Goal: Task Accomplishment & Management: Complete application form

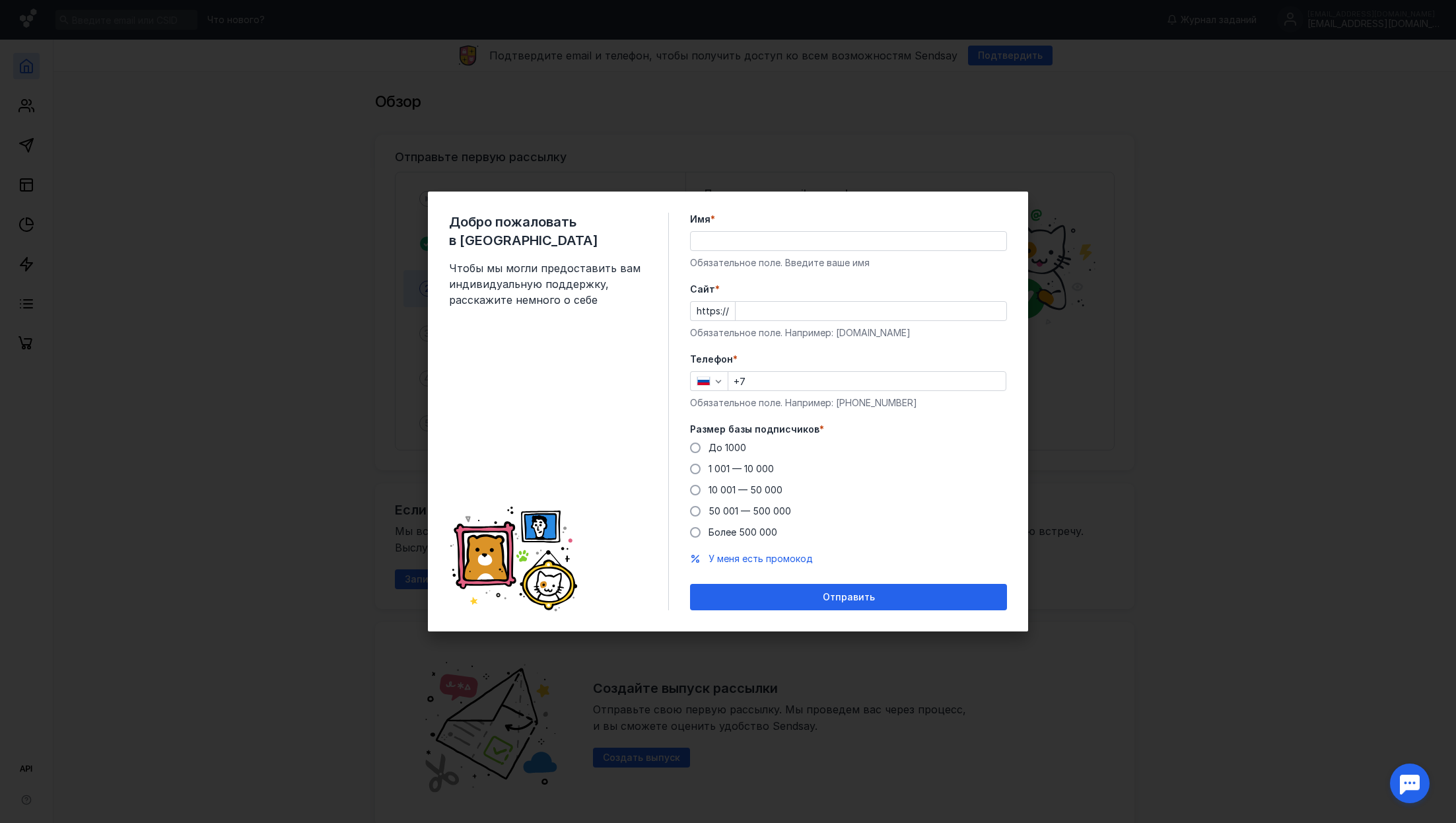
click at [780, 252] on div "Имя * Обязательное поле. Введите ваше имя" at bounding box center [849, 241] width 317 height 56
click at [779, 243] on input "Имя *" at bounding box center [848, 241] width 315 height 19
paste input "[DOMAIN_NAME]"
type input "[DOMAIN_NAME]"
click at [759, 312] on input "Cайт *" at bounding box center [870, 311] width 270 height 19
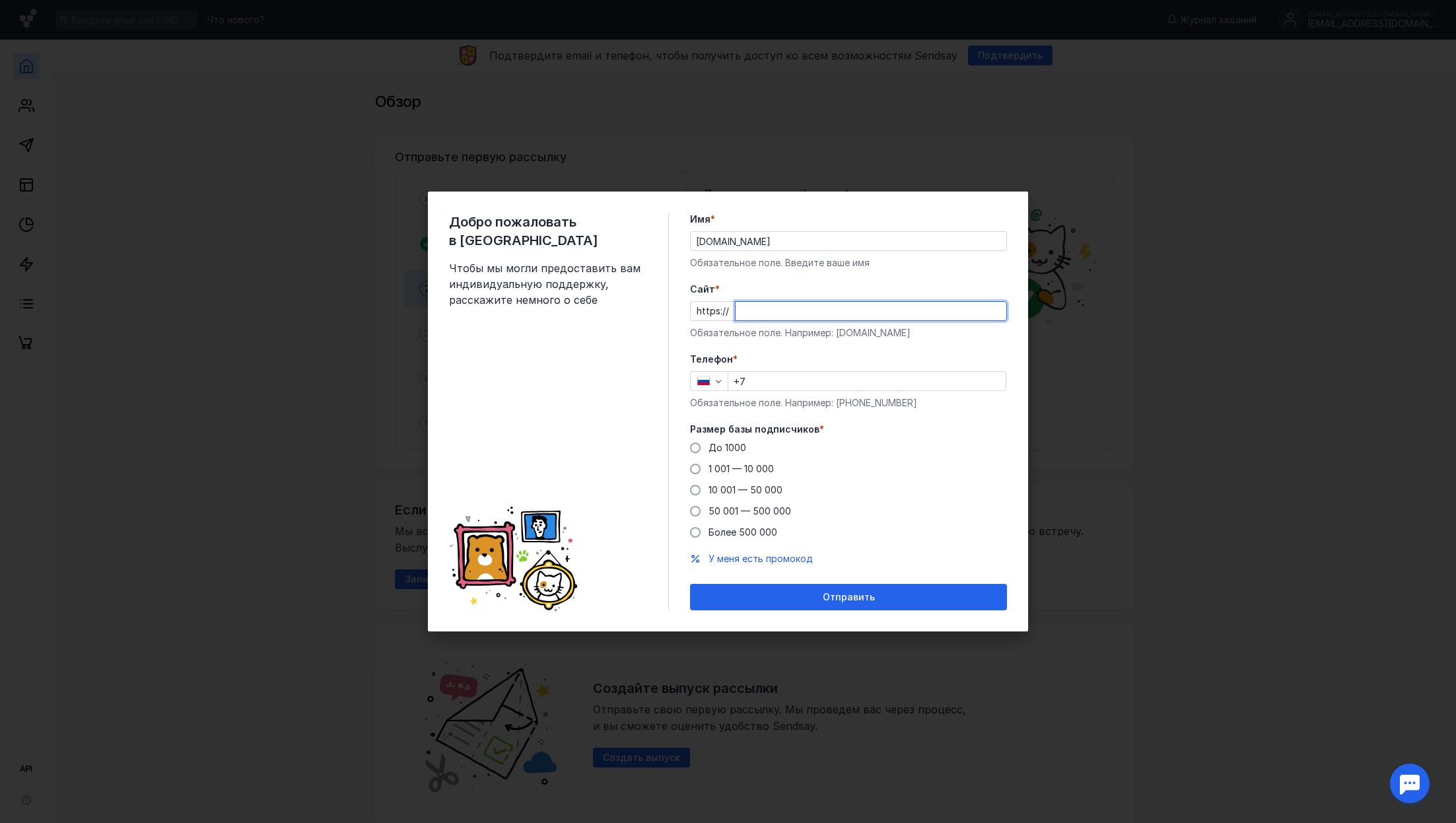
paste input "[DOMAIN_NAME]"
type input "[DOMAIN_NAME]"
click at [785, 385] on input "+7" at bounding box center [867, 381] width 277 height 19
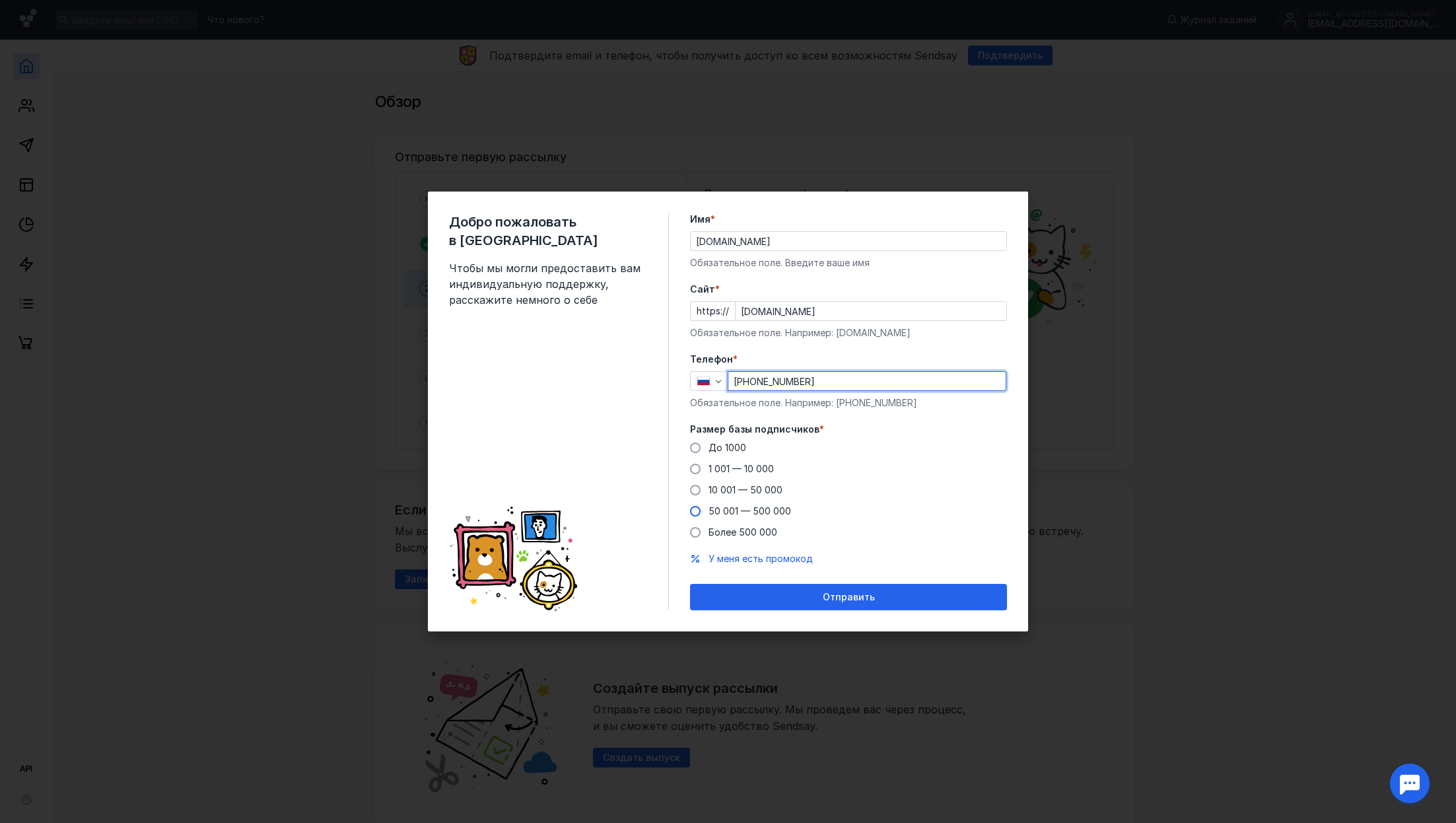
type input "[PHONE_NUMBER]"
click at [722, 506] on span "50 001 — 500 000" at bounding box center [750, 511] width 83 height 11
click at [0, 0] on input "50 001 — 500 000" at bounding box center [0, 0] width 0 height 0
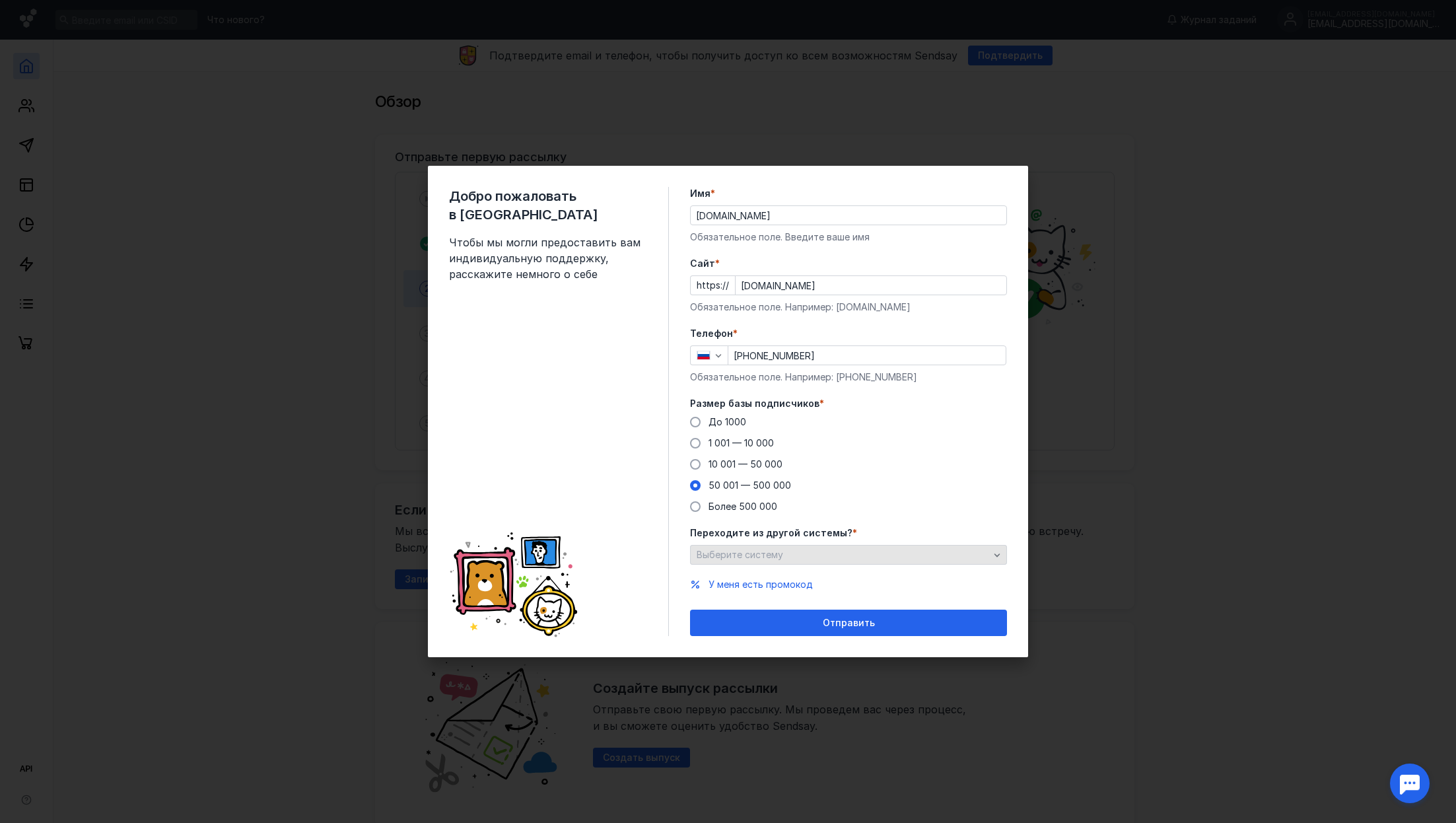
click at [786, 559] on div "Выберите систему" at bounding box center [843, 555] width 299 height 11
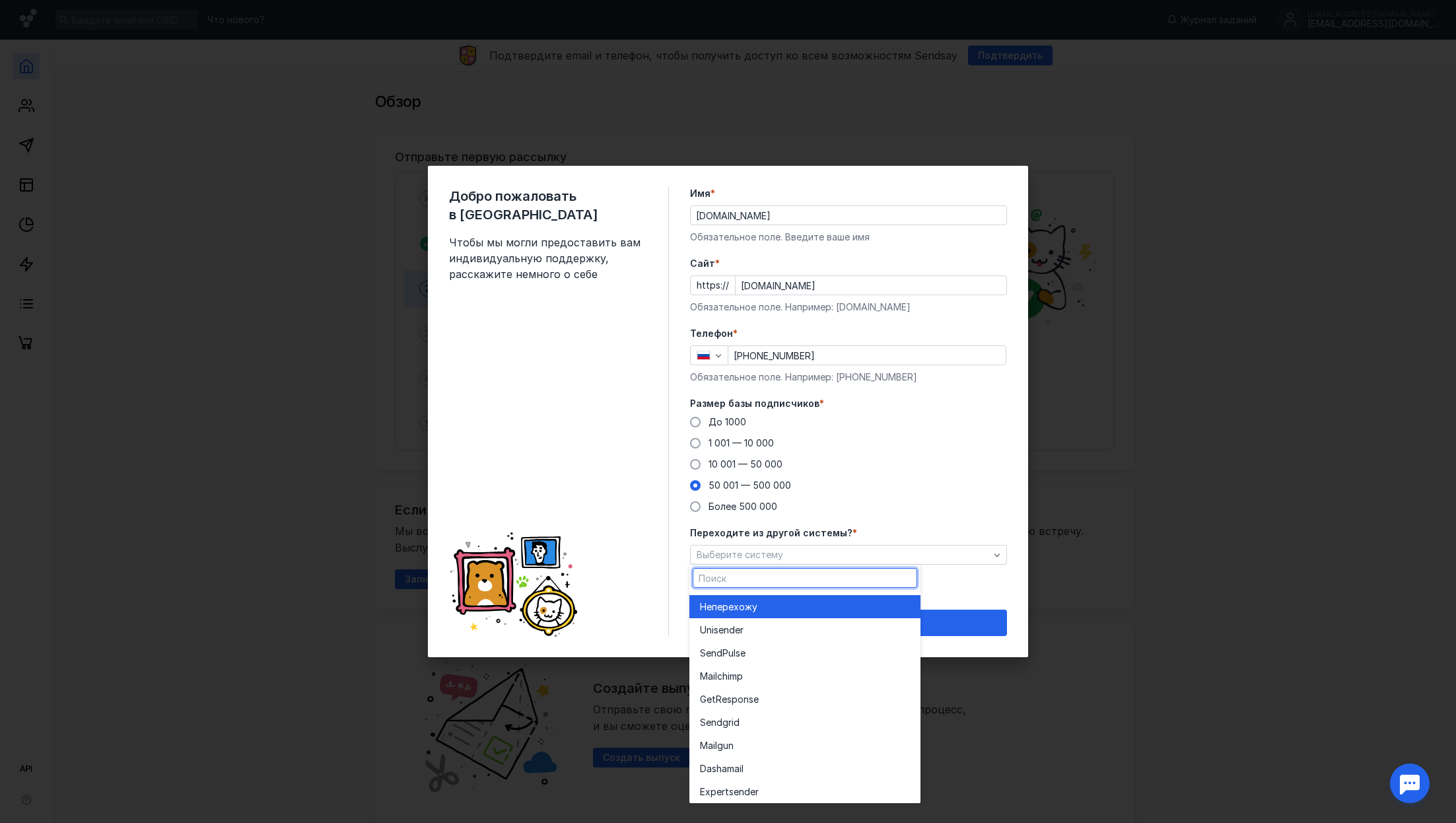
click at [776, 612] on div "Не перехожу" at bounding box center [805, 607] width 210 height 13
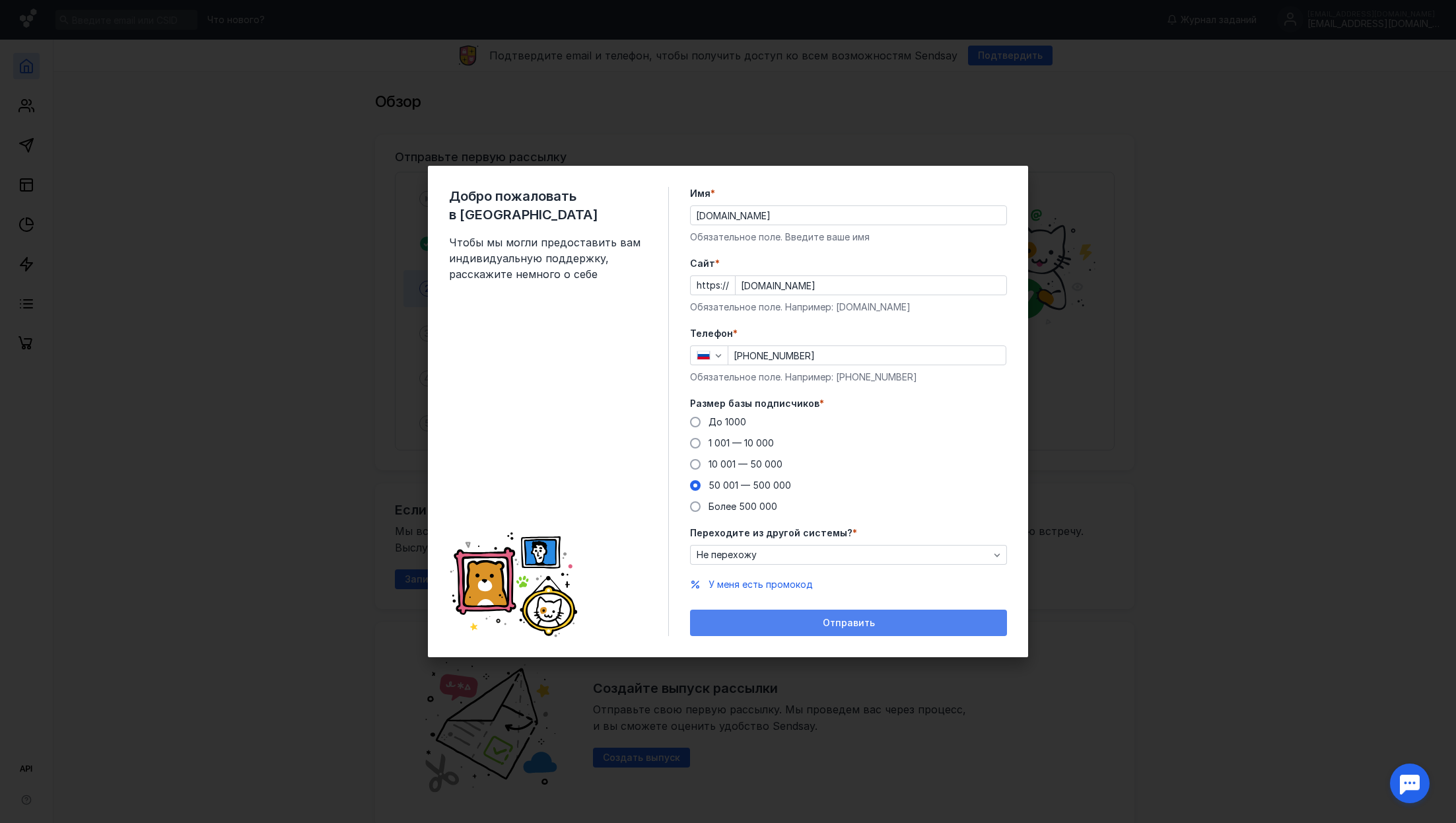
click at [776, 626] on div "Отправить" at bounding box center [848, 623] width 304 height 11
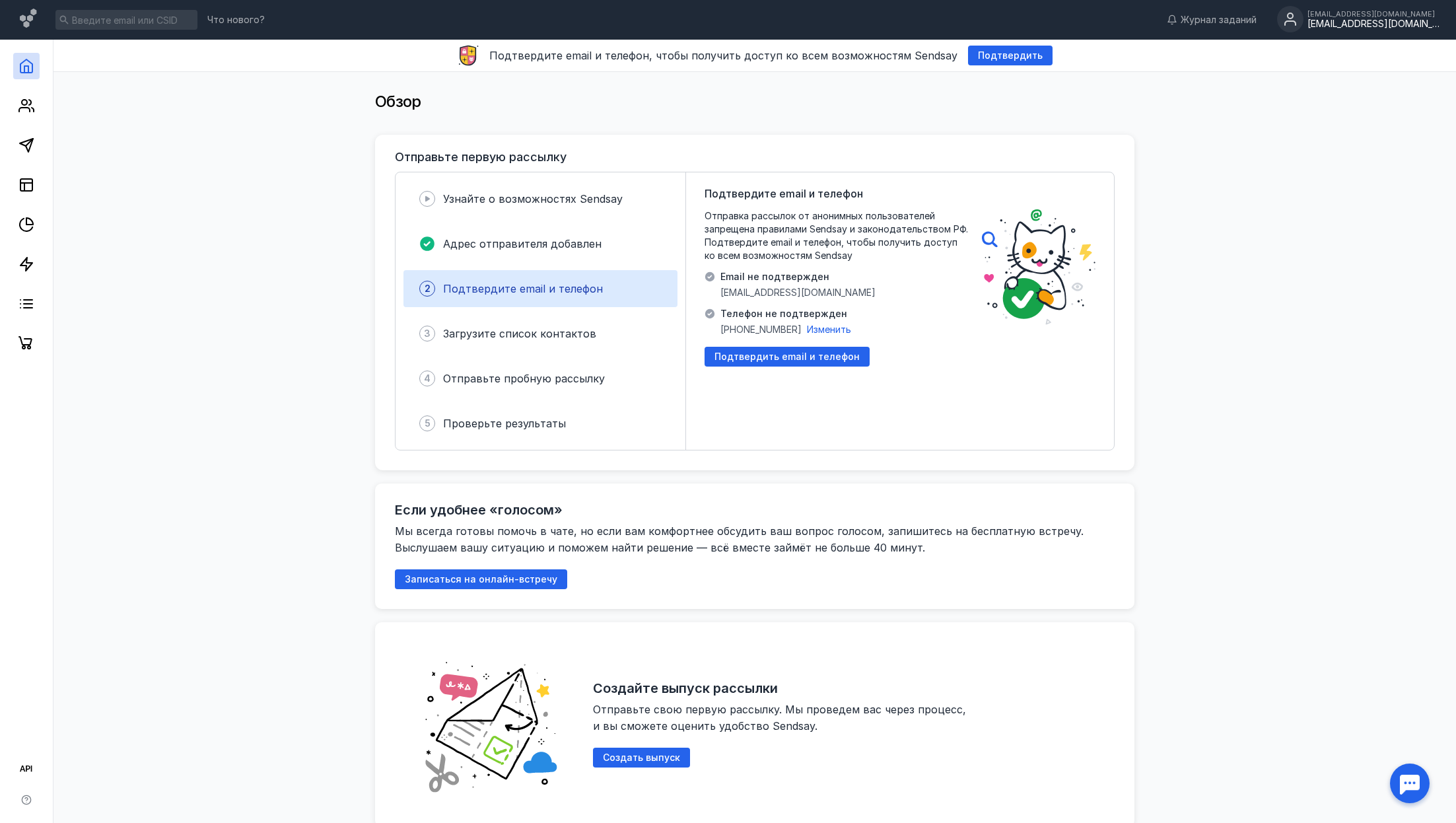
click at [1382, 30] on div "[EMAIL_ADDRESS][DOMAIN_NAME] [EMAIL_ADDRESS][DOMAIN_NAME]" at bounding box center [1358, 19] width 162 height 27
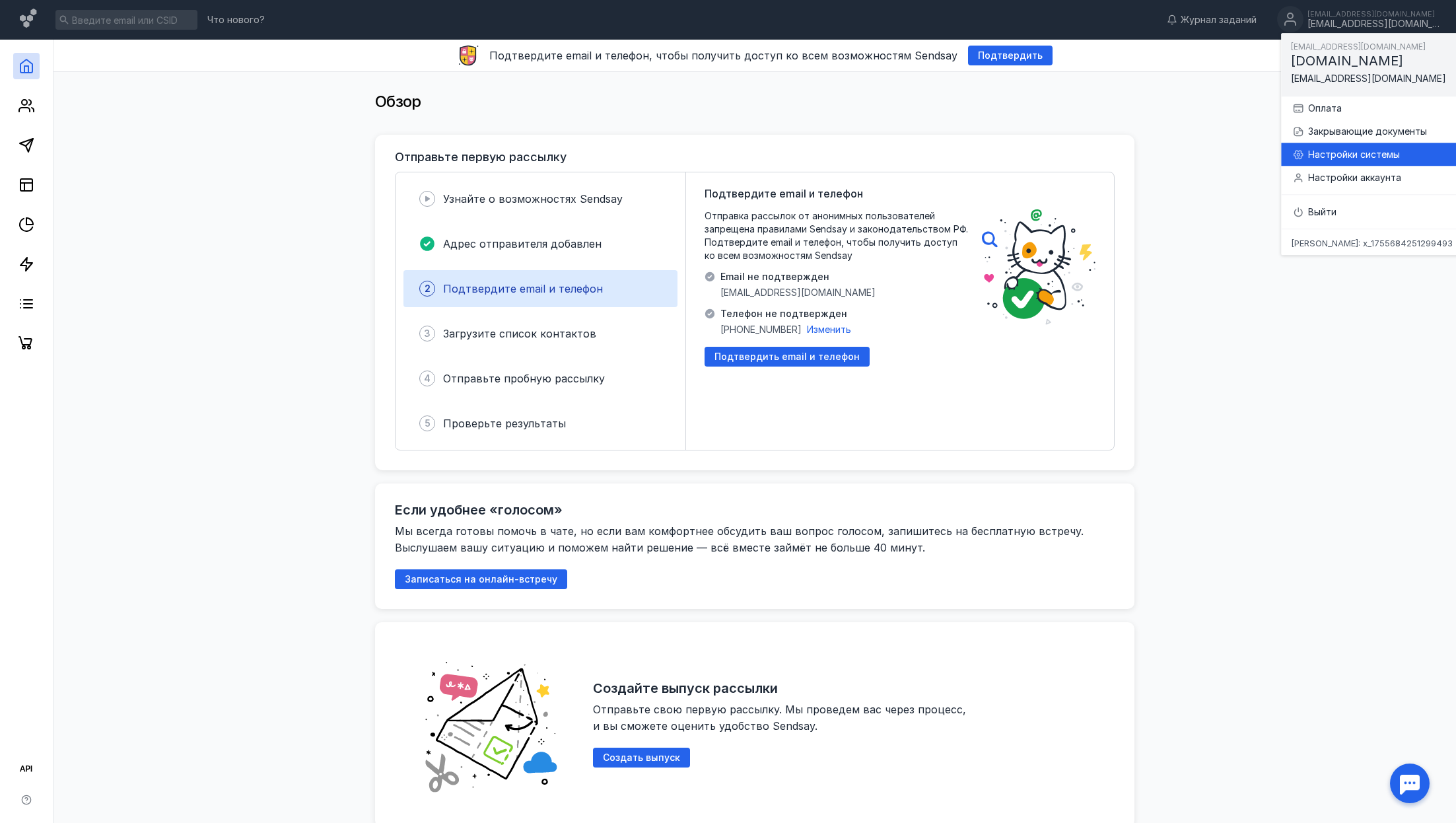
click at [1373, 152] on div "Настройки системы" at bounding box center [1387, 154] width 158 height 13
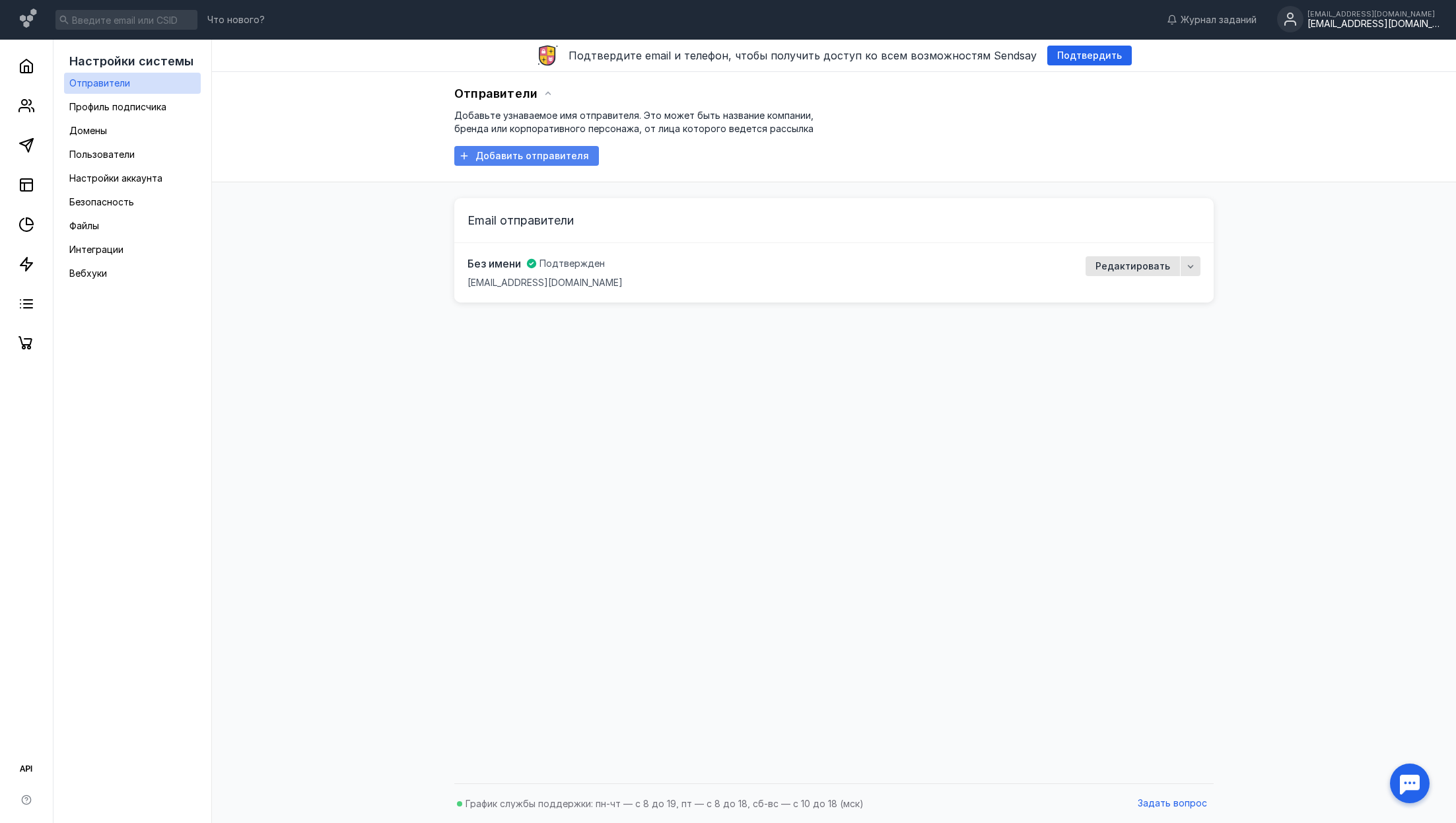
click at [525, 157] on span "Добавить отправителя" at bounding box center [532, 156] width 114 height 11
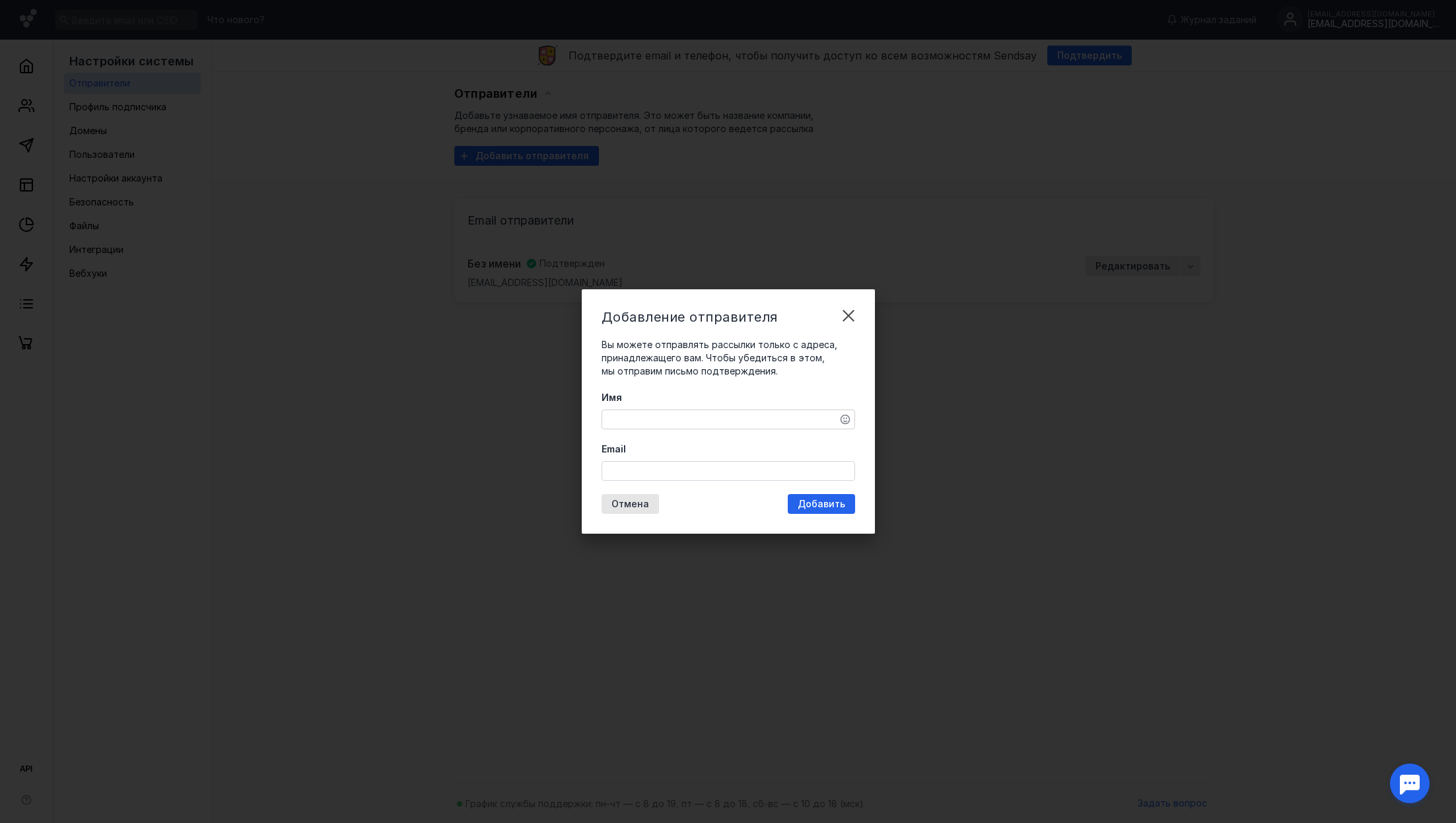
click at [407, 552] on div "Добавление отправителя Вы можете отправлять рассылки только с адреса, принадлеж…" at bounding box center [728, 412] width 1456 height 823
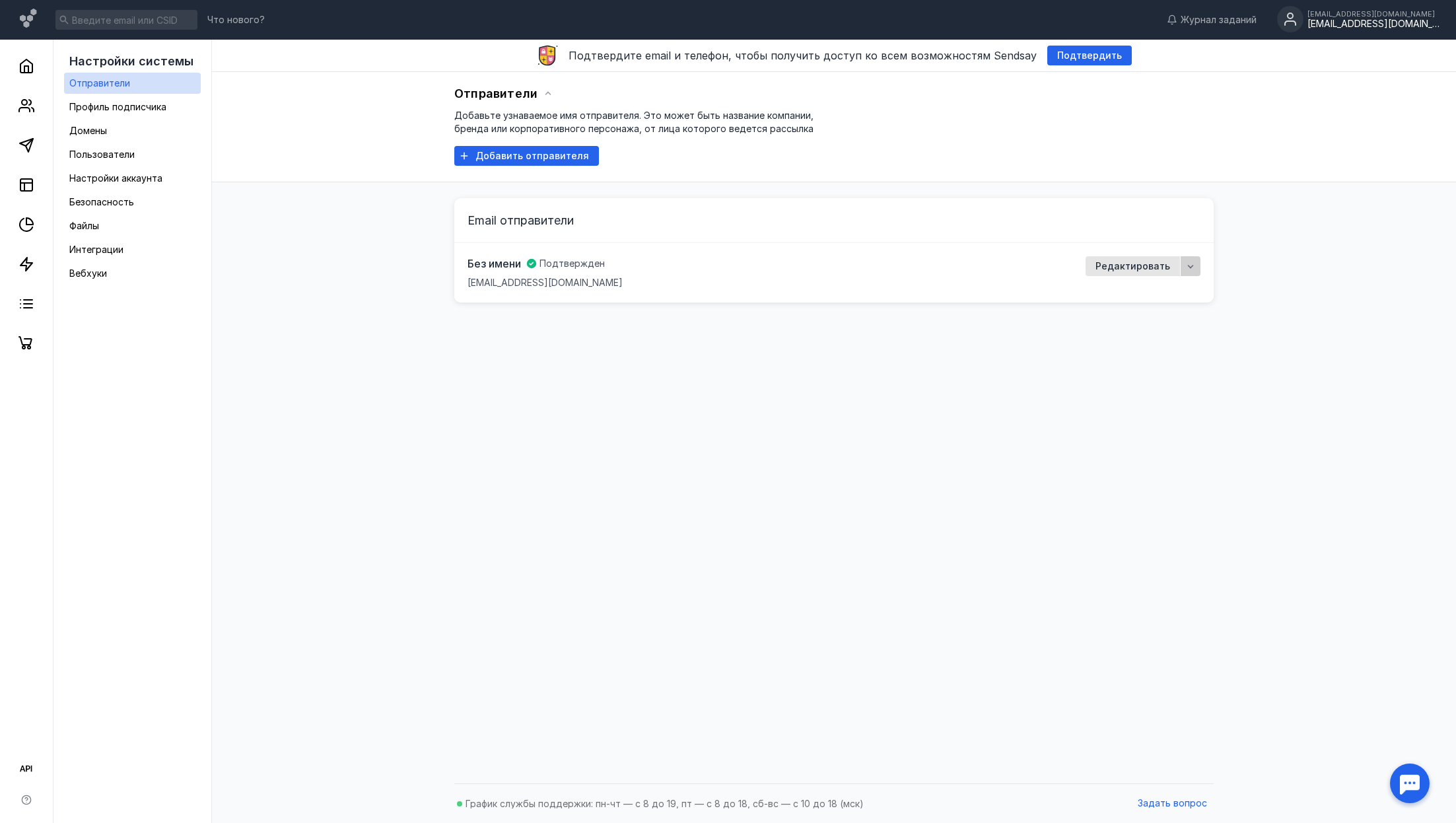
click at [1195, 271] on icon "button" at bounding box center [1191, 266] width 11 height 11
click at [691, 434] on div "Отправители Добавьте узнаваемое имя отправителя. Это может быть название компан…" at bounding box center [834, 425] width 1218 height 705
